Goal: Information Seeking & Learning: Learn about a topic

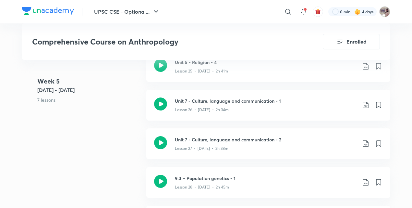
scroll to position [1364, 0]
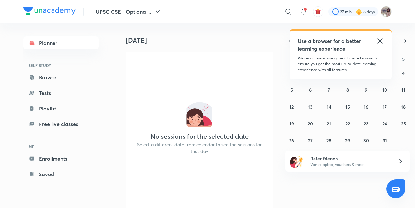
click at [382, 38] on icon at bounding box center [380, 41] width 8 height 8
